Goal: Check status

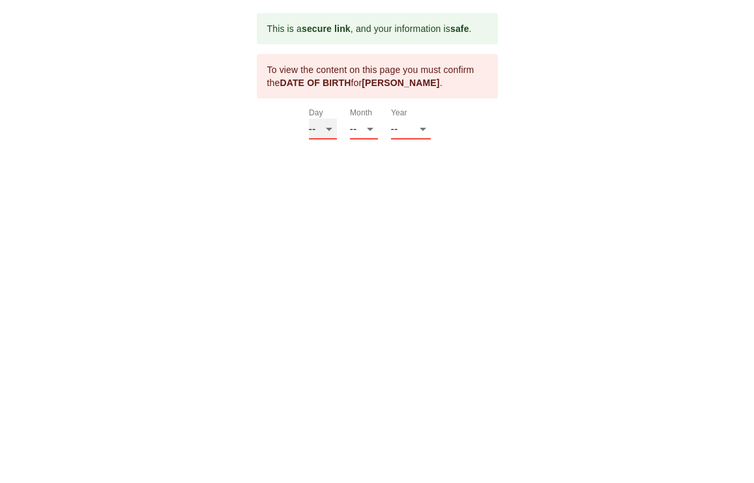
click at [329, 128] on select "-- 01 02 03 04 05 06 07 08 09 10 11 12 13 14 15 16 17 18 19 20 21 22 23 24 25 2…" at bounding box center [323, 129] width 28 height 21
select select "05"
click at [309, 119] on select "-- 01 02 03 04 05 06 07 08 09 10 11 12 13 14 15 16 17 18 19 20 21 22 23 24 25 2…" at bounding box center [323, 129] width 28 height 21
click at [369, 127] on select "-- 01 02 03 04 05 06 07 08 09 10 11 12" at bounding box center [364, 129] width 28 height 21
select select "10"
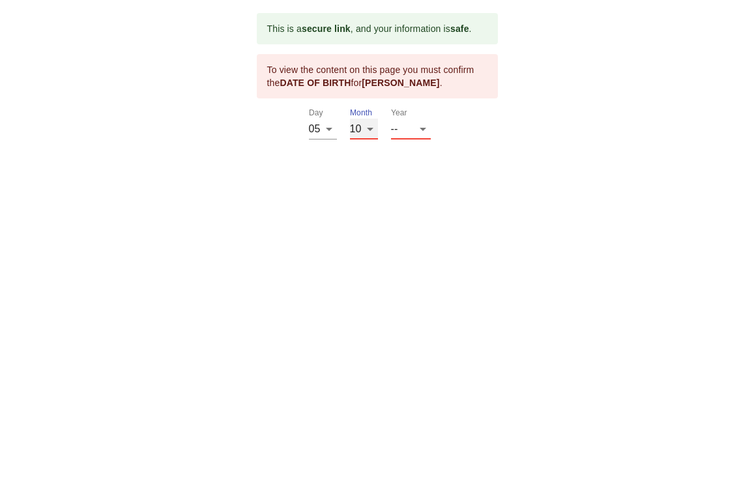
click at [350, 119] on select "-- 01 02 03 04 05 06 07 08 09 10 11 12" at bounding box center [364, 129] width 28 height 21
click at [424, 129] on select "-- 2025 2024 2023 2022 2021 2020 2019 2018 2017 2016 2015 2014 2013 2012 2011 2…" at bounding box center [411, 129] width 40 height 21
select select "1939"
click at [391, 140] on select "-- 2025 2024 2023 2022 2021 2020 2019 2018 2017 2016 2015 2014 2013 2012 2011 2…" at bounding box center [411, 129] width 40 height 21
